Goal: Information Seeking & Learning: Learn about a topic

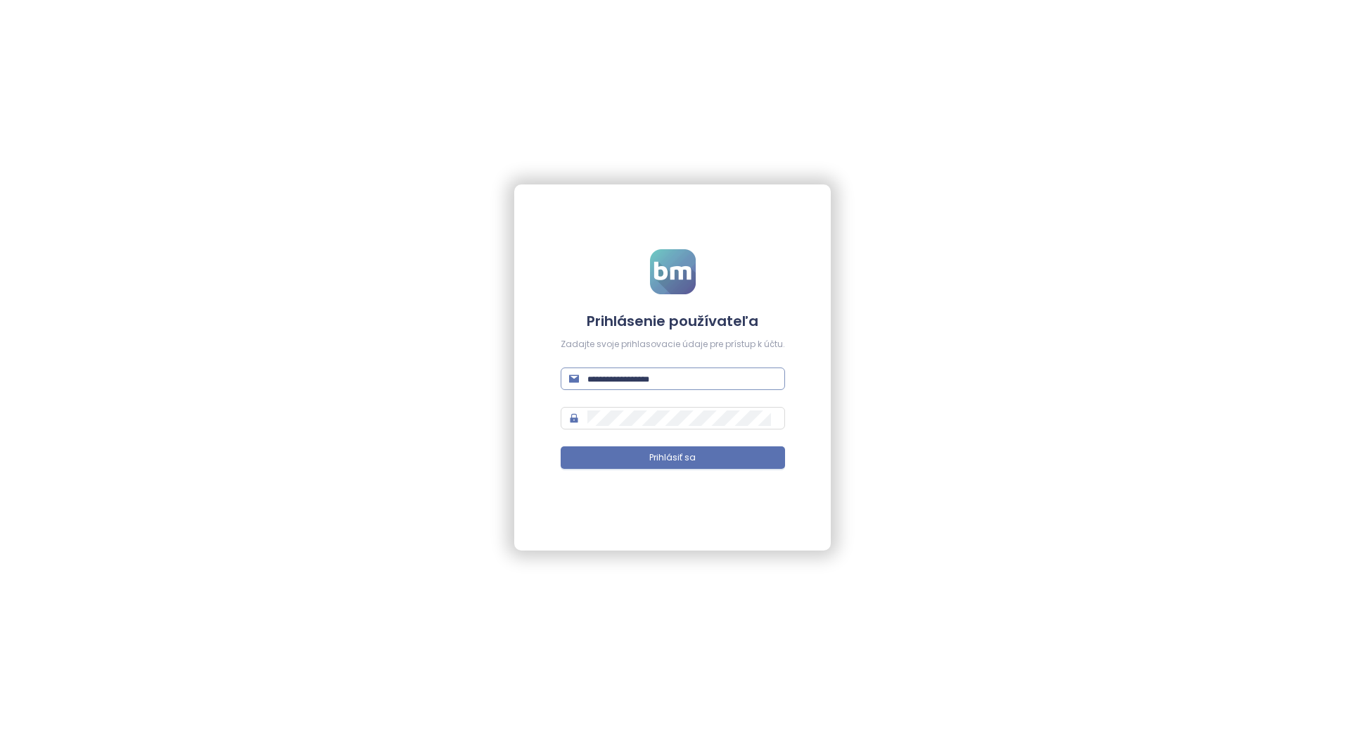
click at [622, 379] on input "text" at bounding box center [681, 378] width 189 height 15
paste input "**********"
type input "**********"
click at [663, 461] on span "Prihlásiť sa" at bounding box center [672, 457] width 46 height 13
click at [532, 409] on div "**********" at bounding box center [672, 367] width 317 height 366
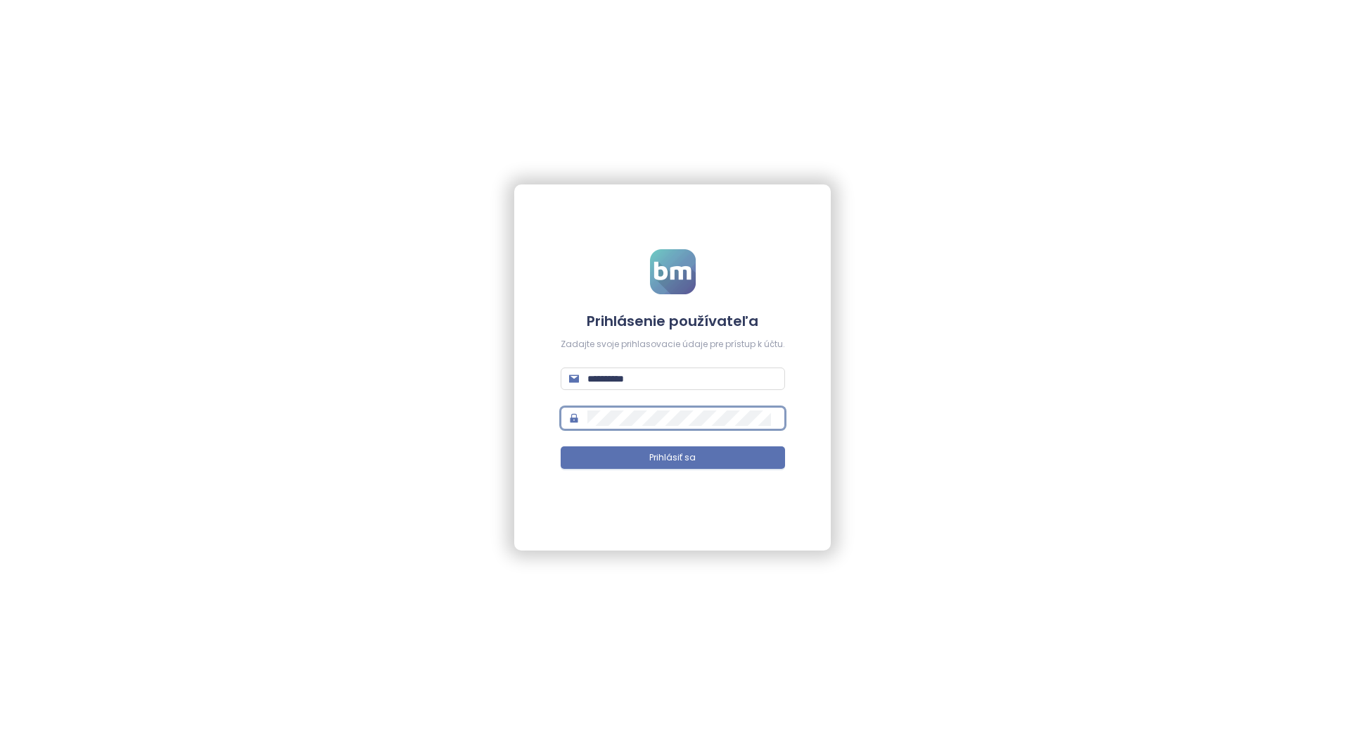
click at [561, 446] on button "Prihlásiť sa" at bounding box center [673, 457] width 224 height 23
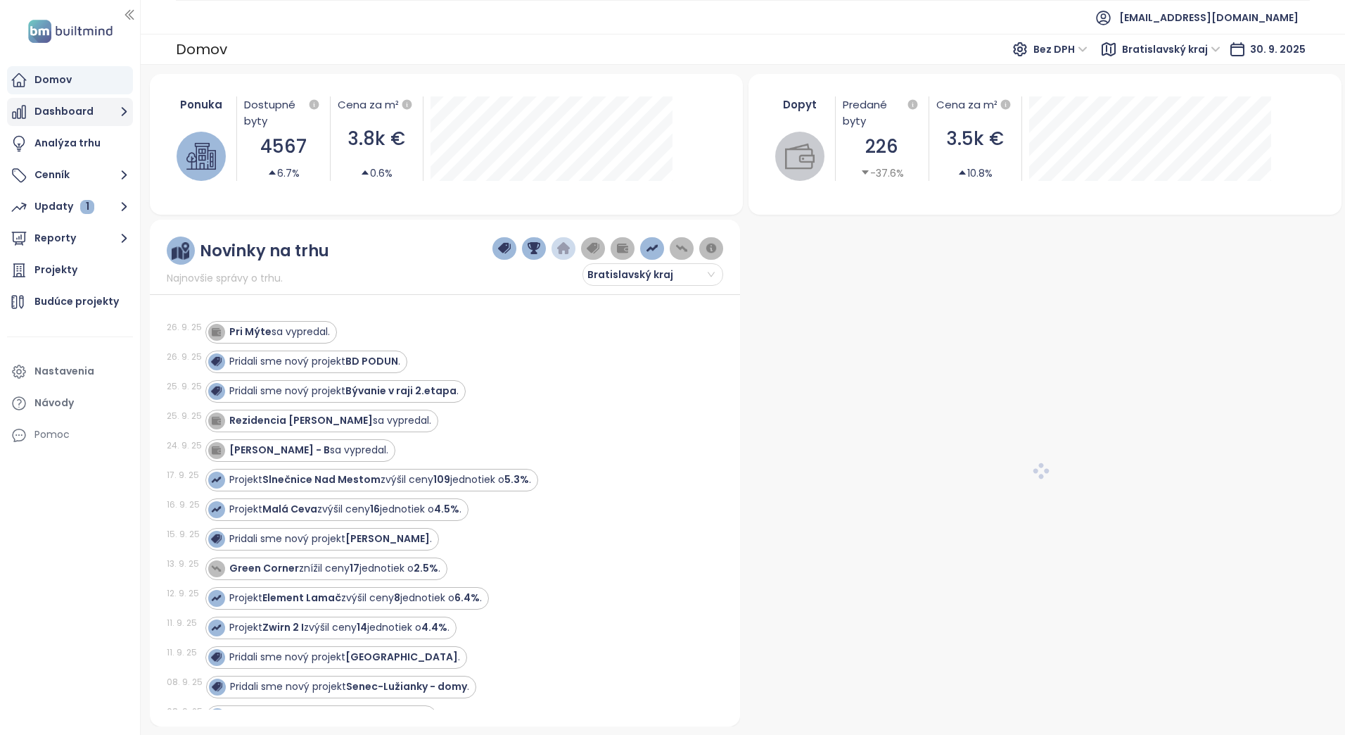
click at [123, 113] on icon "button" at bounding box center [124, 112] width 18 height 18
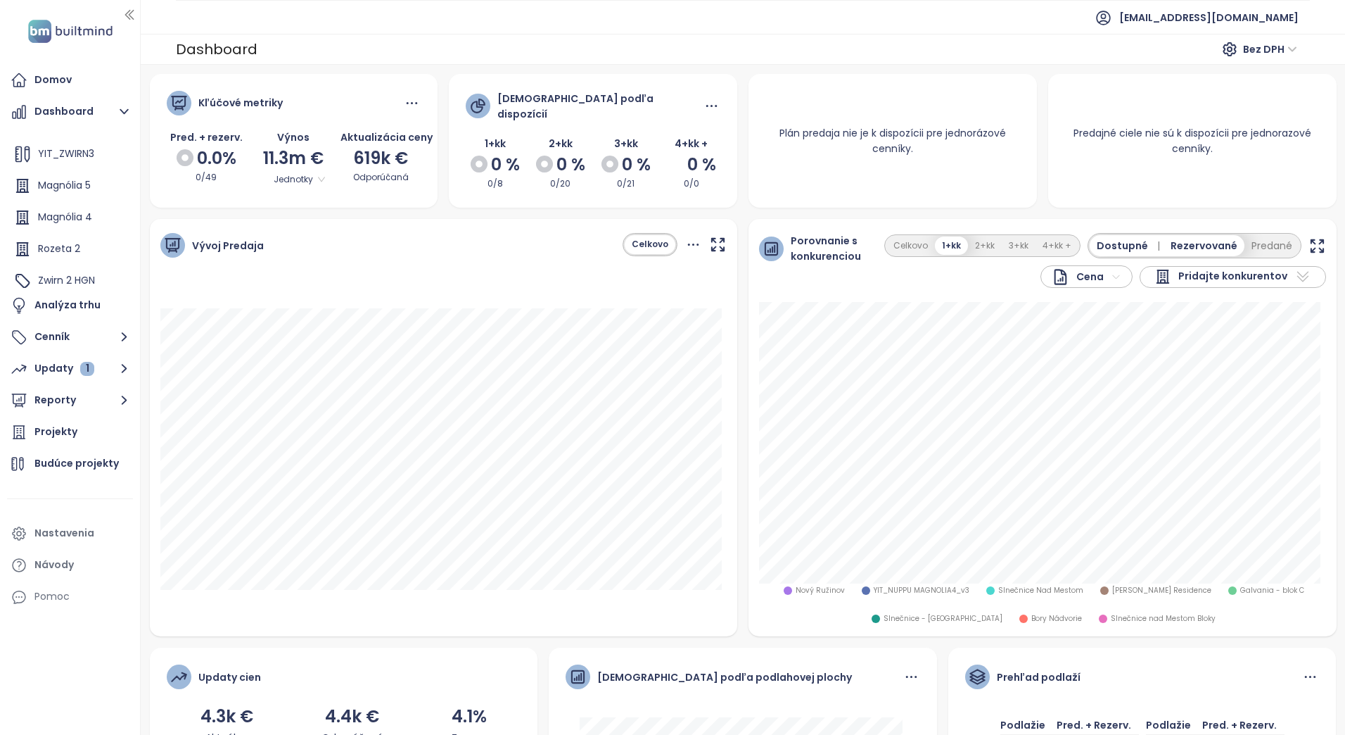
scroll to position [158, 0]
click at [69, 208] on span "Magnólia 4" at bounding box center [65, 210] width 54 height 14
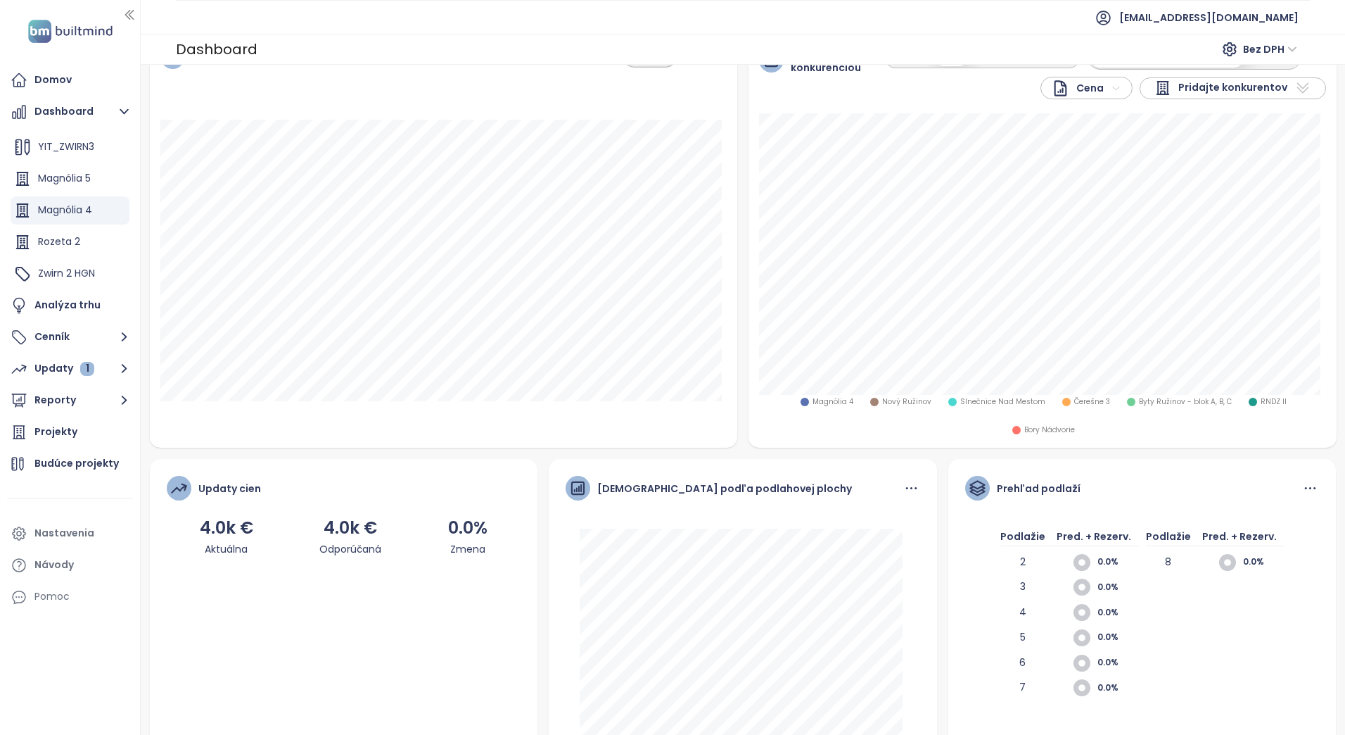
scroll to position [0, 0]
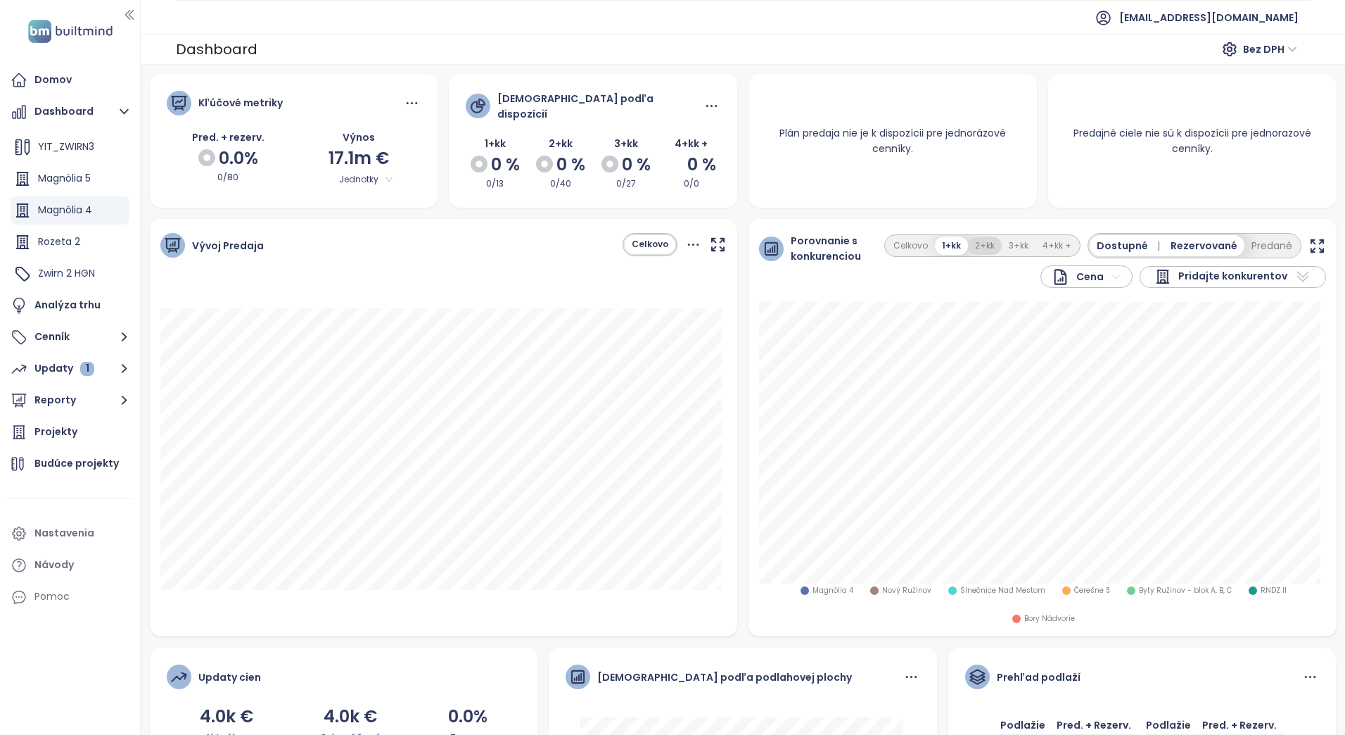
click at [975, 239] on button "2+kk" at bounding box center [985, 245] width 34 height 19
click at [1025, 237] on button "3+kk" at bounding box center [1019, 245] width 34 height 19
click at [1048, 241] on button "4+kk +" at bounding box center [1057, 245] width 43 height 19
click at [1008, 247] on button "3+kk" at bounding box center [1018, 245] width 34 height 19
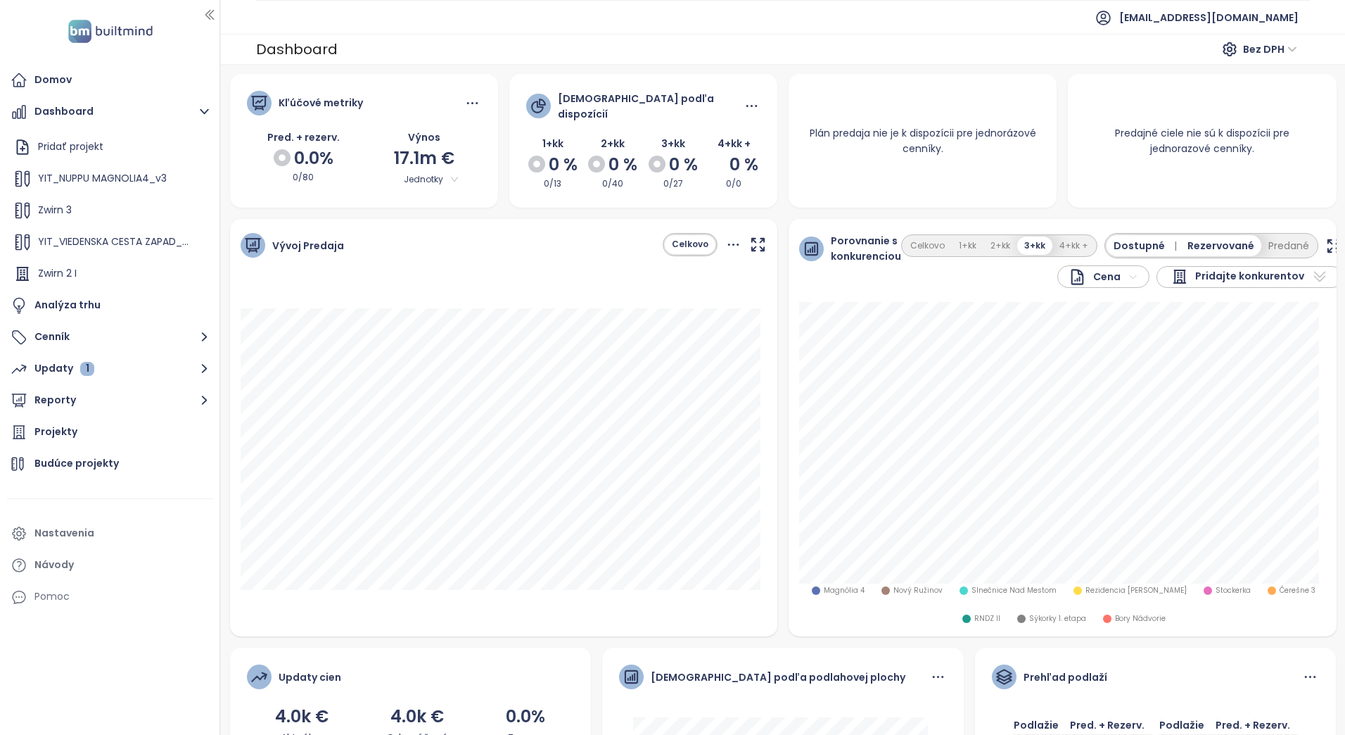
drag, startPoint x: 139, startPoint y: 212, endPoint x: 221, endPoint y: 212, distance: 82.3
click at [221, 212] on div at bounding box center [219, 367] width 7 height 735
click at [103, 215] on div "Magnólia 4" at bounding box center [110, 210] width 199 height 28
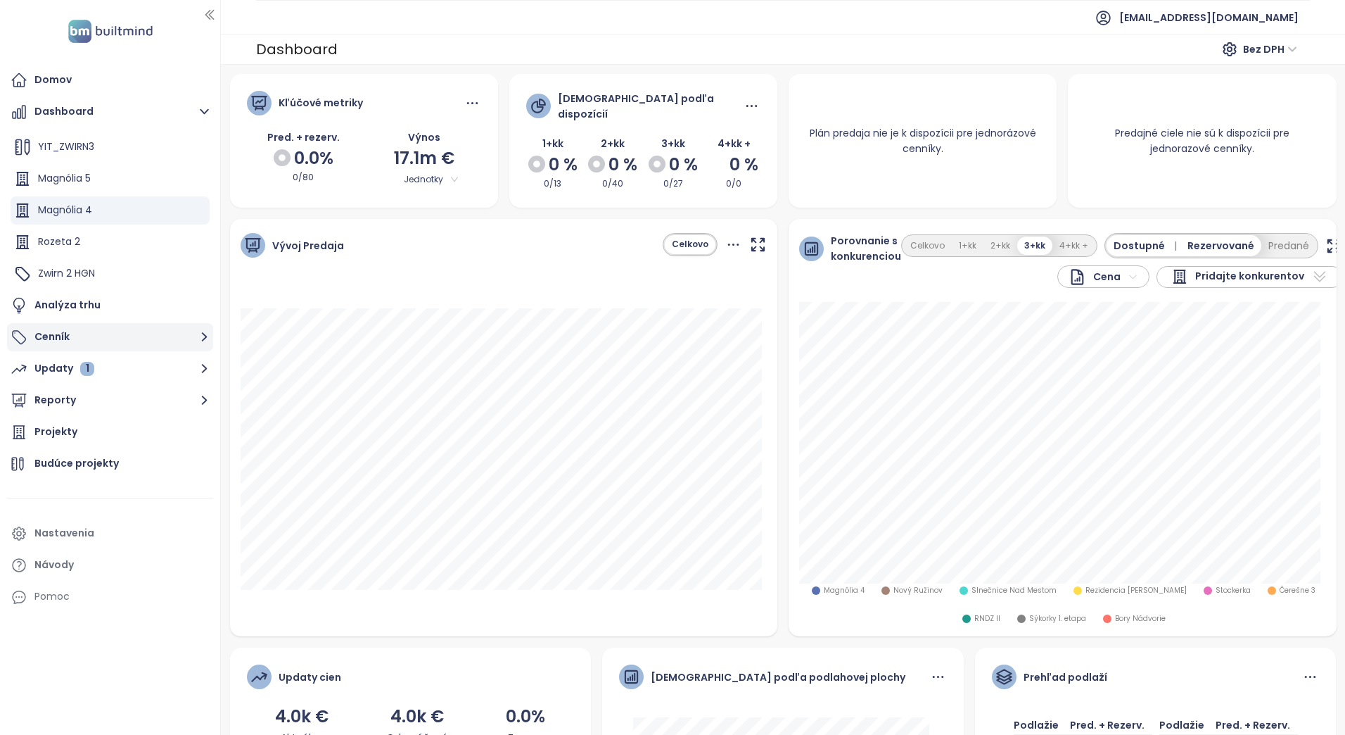
click at [189, 334] on button "Cenník" at bounding box center [110, 337] width 206 height 28
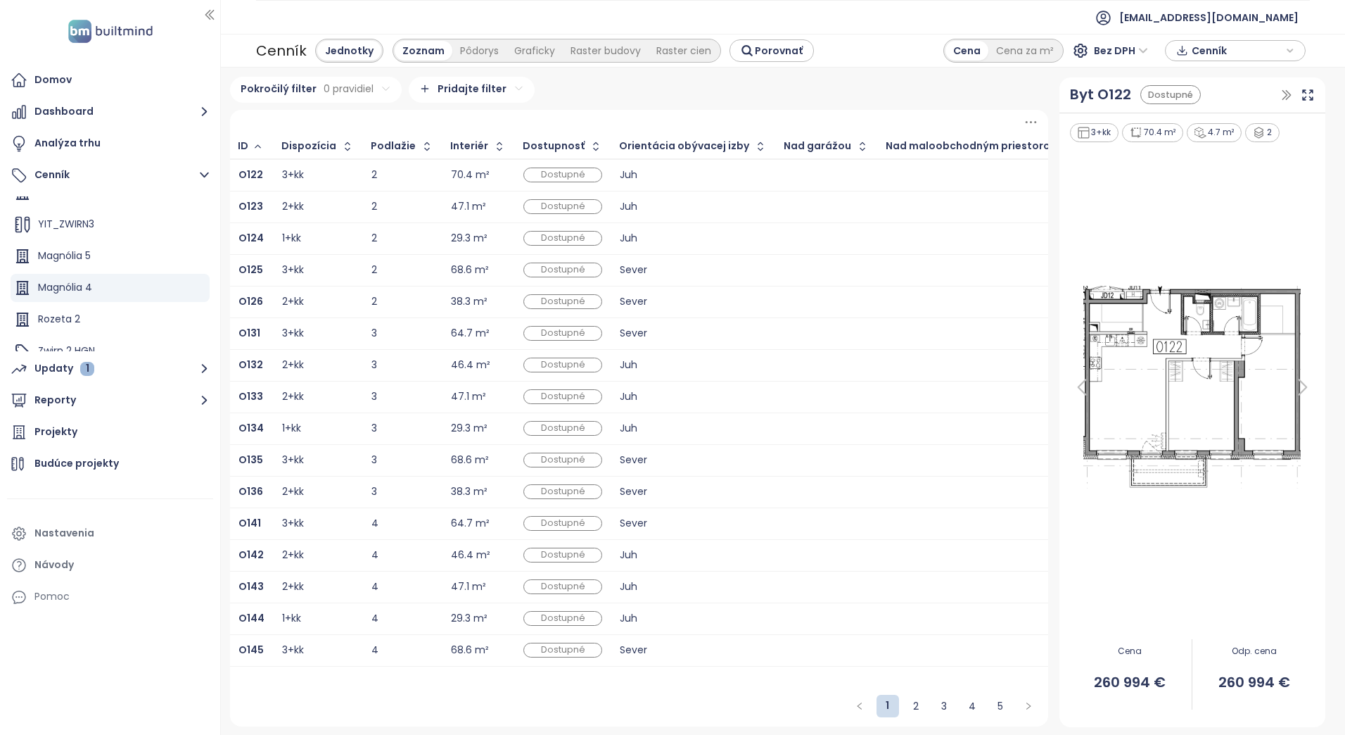
scroll to position [158, 0]
click at [110, 274] on div "Magnólia 4" at bounding box center [110, 274] width 199 height 28
click at [256, 174] on b "O122" at bounding box center [251, 174] width 25 height 14
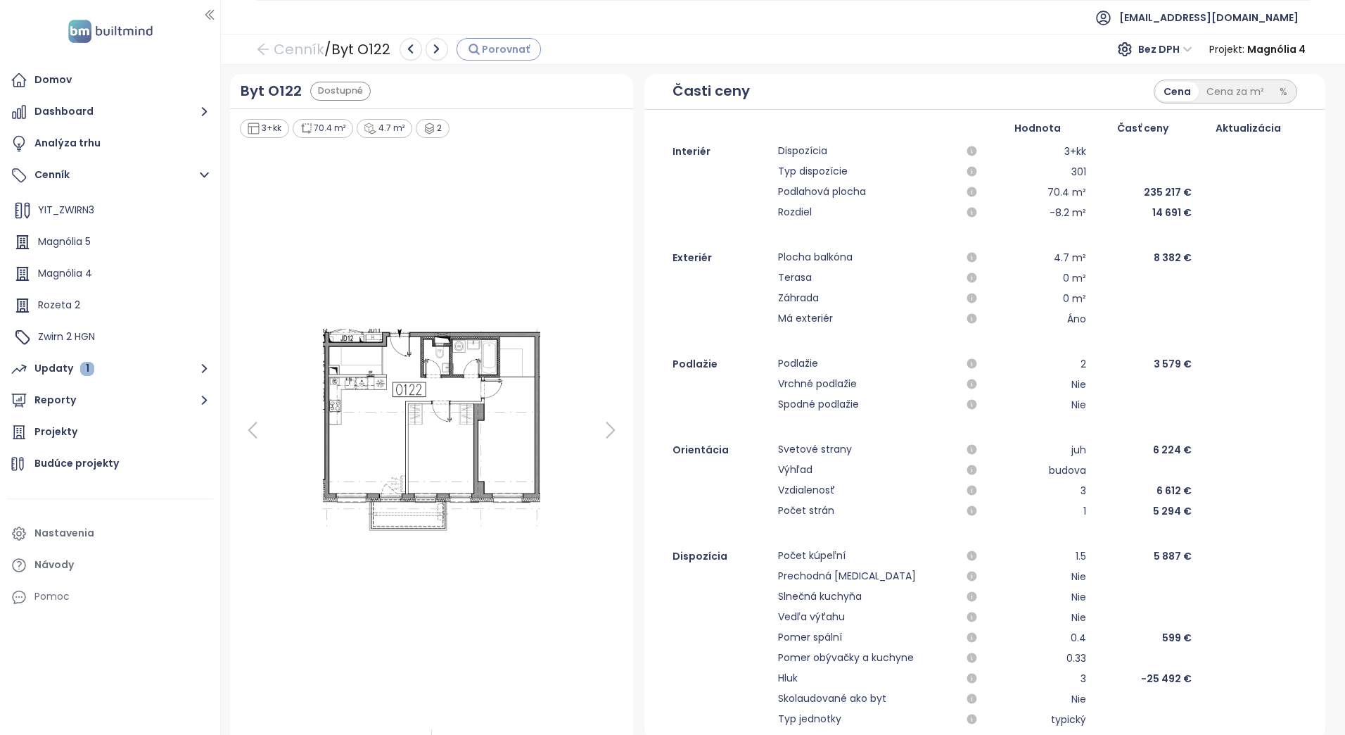
click at [497, 53] on span "Porovnať" at bounding box center [506, 49] width 48 height 15
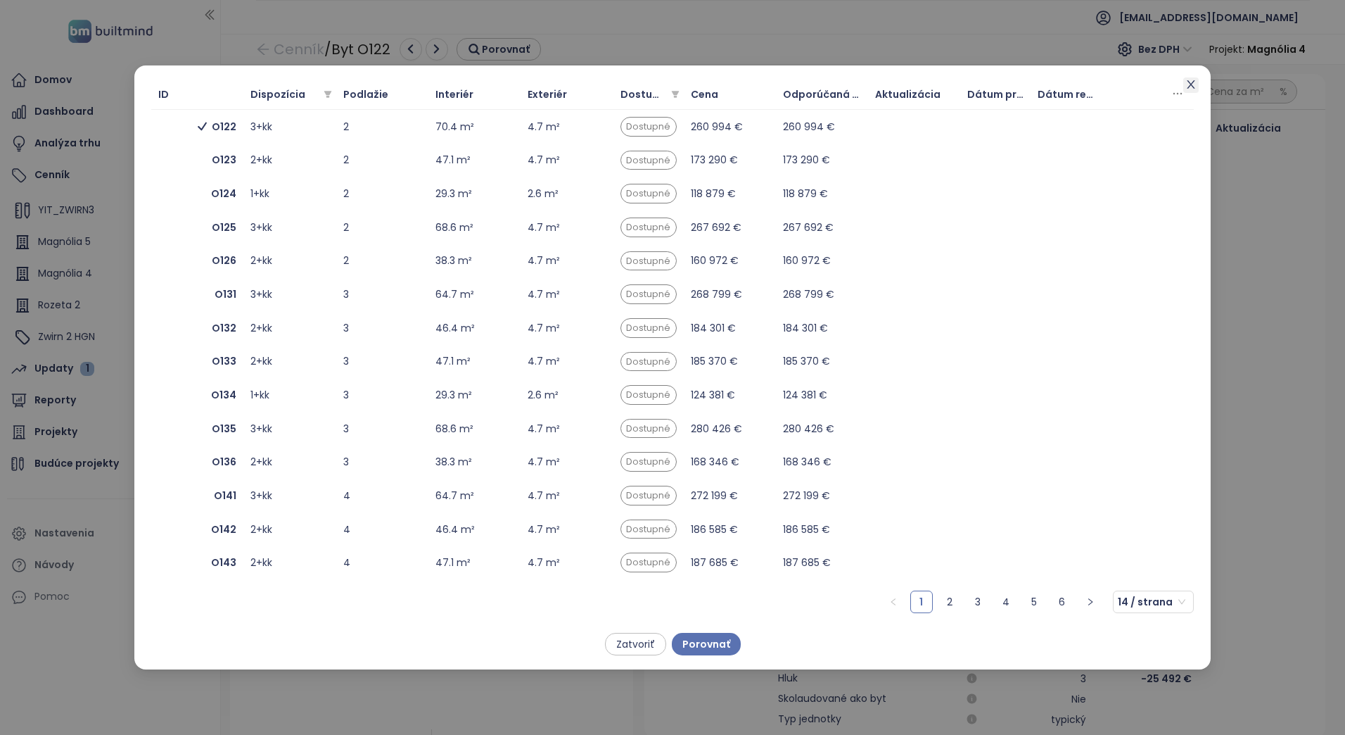
click at [1190, 87] on icon "close" at bounding box center [1191, 84] width 8 height 8
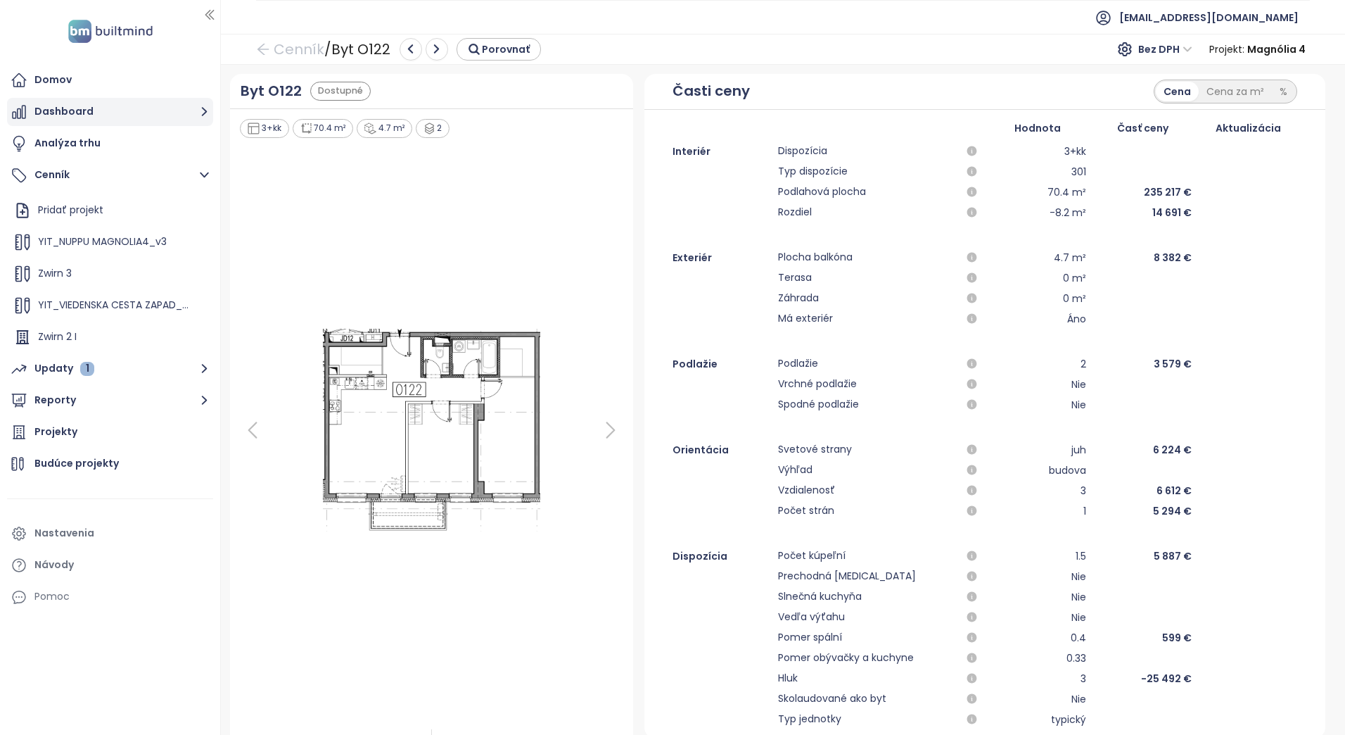
click at [122, 108] on button "Dashboard" at bounding box center [110, 112] width 206 height 28
